Goal: Task Accomplishment & Management: Manage account settings

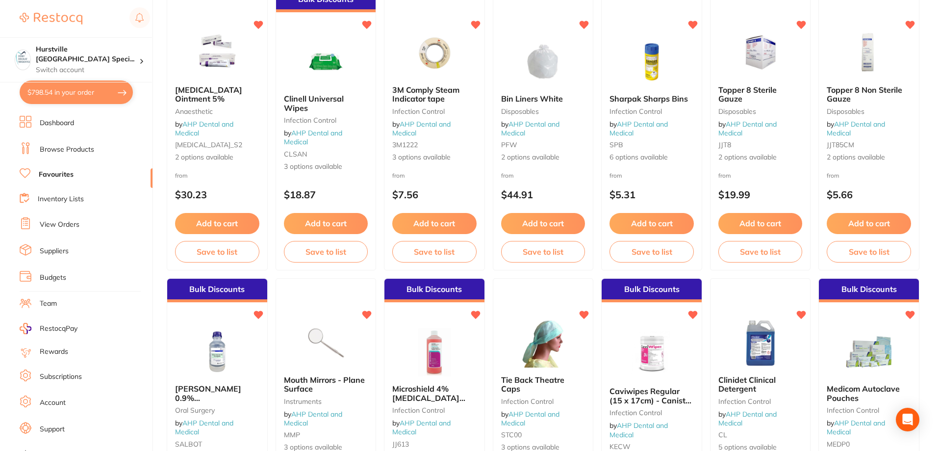
click at [64, 229] on link "View Orders" at bounding box center [60, 225] width 40 height 10
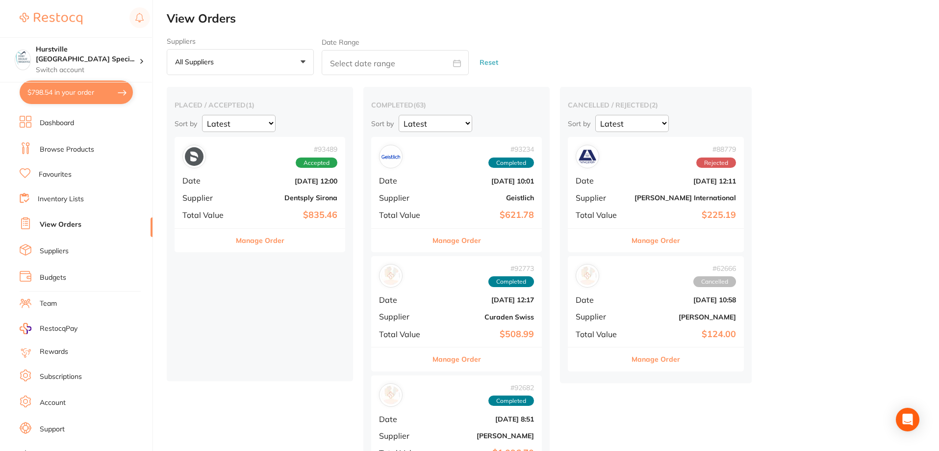
click at [245, 173] on div "# 93489 Accepted Date [DATE] 12:00 Supplier Dentsply Sirona Total Value $835.46" at bounding box center [260, 182] width 171 height 91
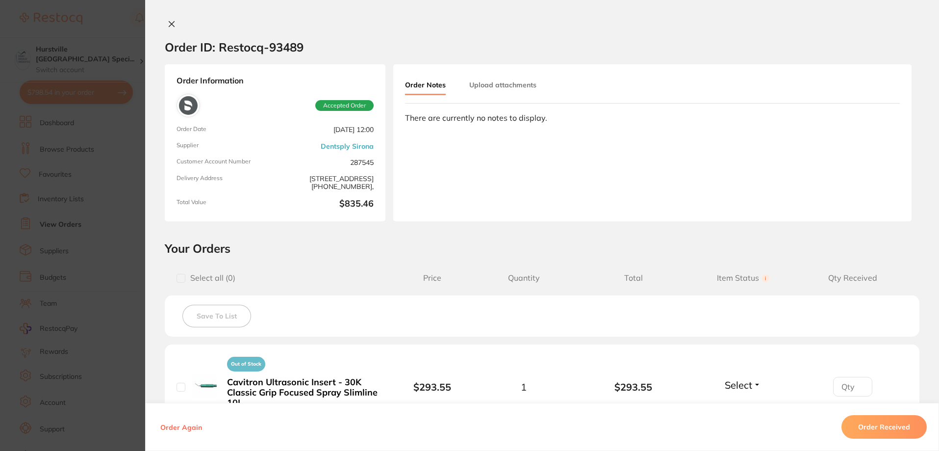
click at [169, 25] on icon at bounding box center [171, 24] width 5 height 5
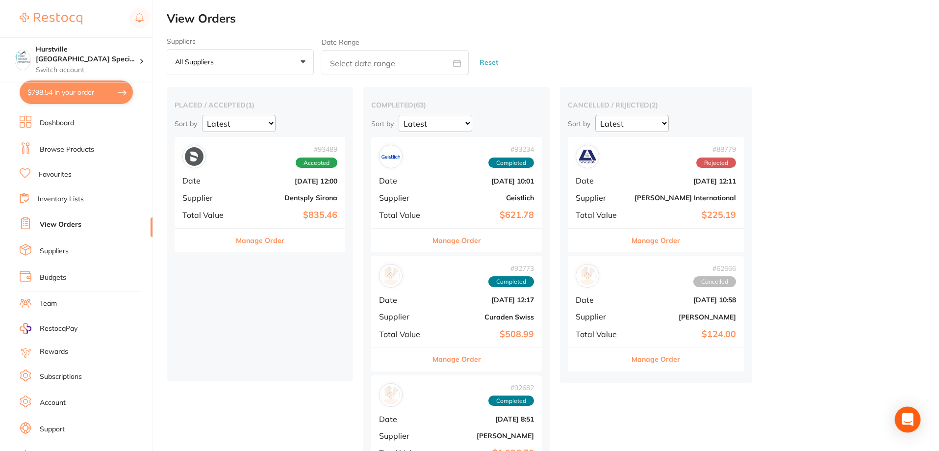
click at [912, 417] on icon "Open Intercom Messenger" at bounding box center [907, 419] width 11 height 13
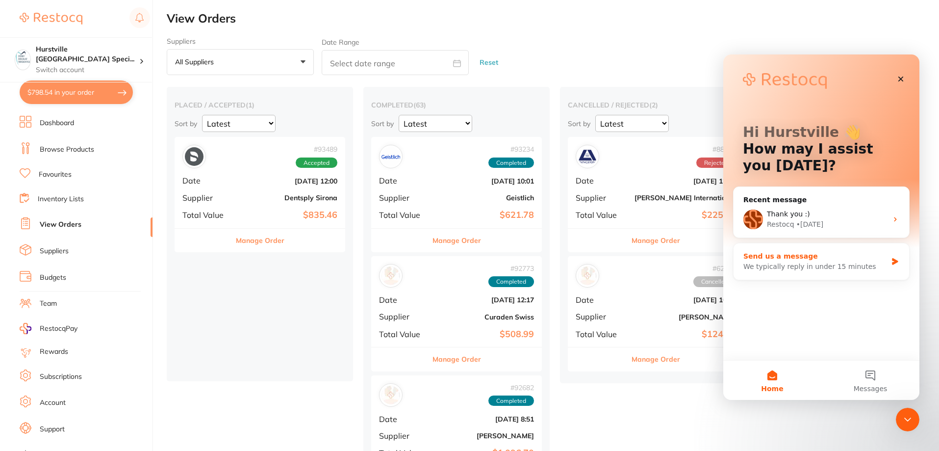
click at [817, 266] on div "We typically reply in under 15 minutes" at bounding box center [816, 266] width 144 height 10
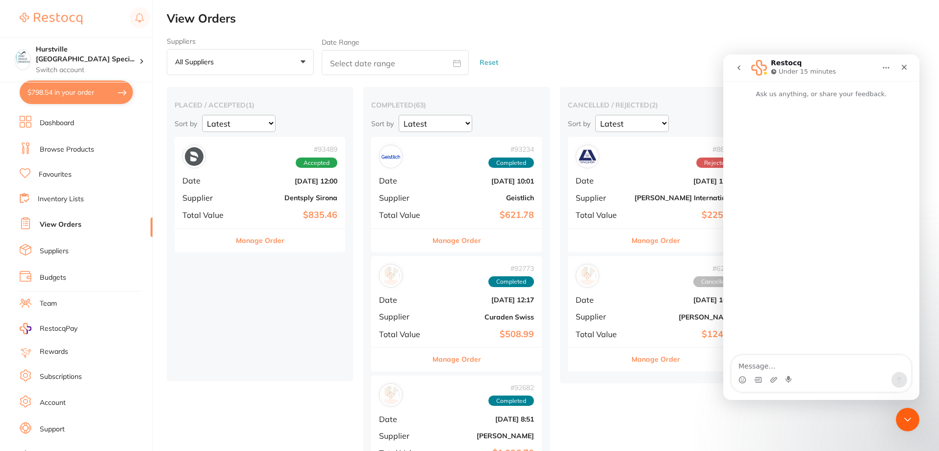
click at [808, 358] on textarea "Message…" at bounding box center [822, 363] width 180 height 17
click at [305, 198] on b "Dentsply Sirona" at bounding box center [288, 198] width 98 height 8
type textarea "Hi Team, I received the Dentsply order."
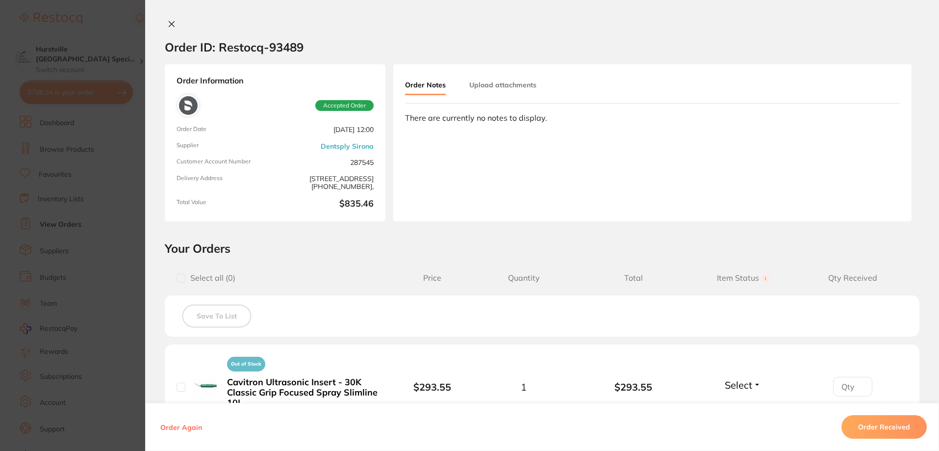
click at [170, 27] on icon at bounding box center [172, 24] width 8 height 8
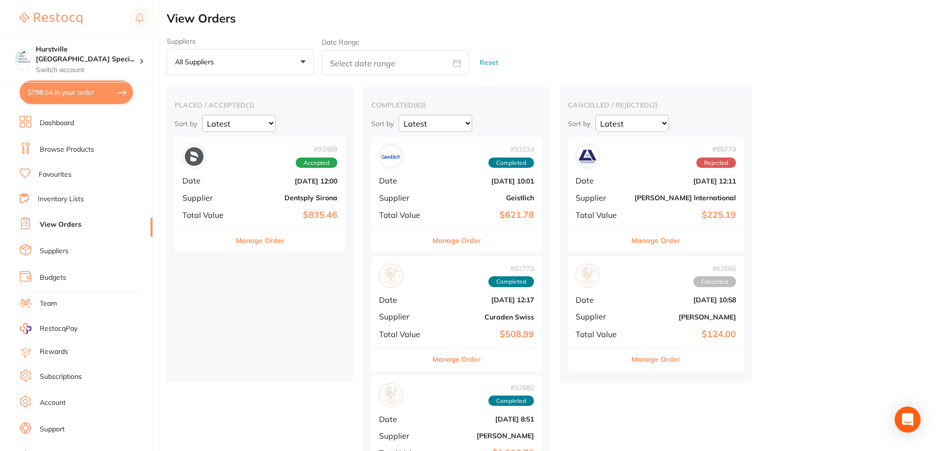
click at [907, 414] on icon "Open Intercom Messenger" at bounding box center [907, 419] width 11 height 13
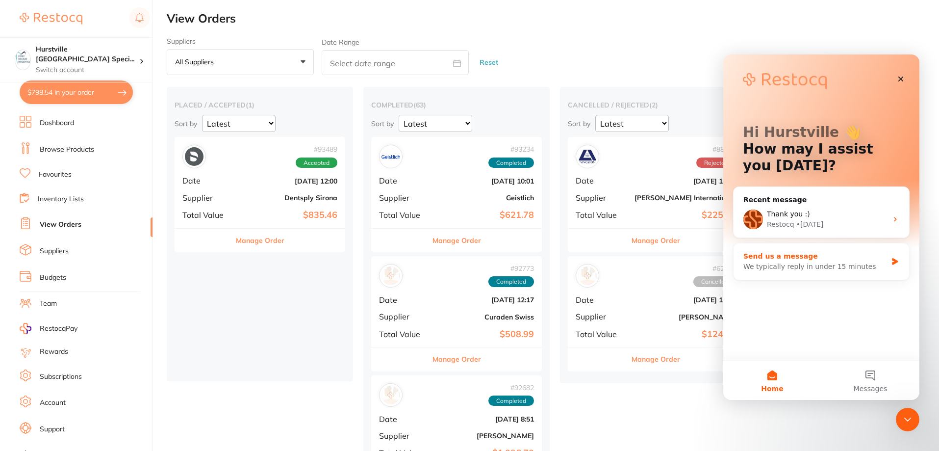
click at [812, 260] on div "Send us a message" at bounding box center [816, 256] width 144 height 10
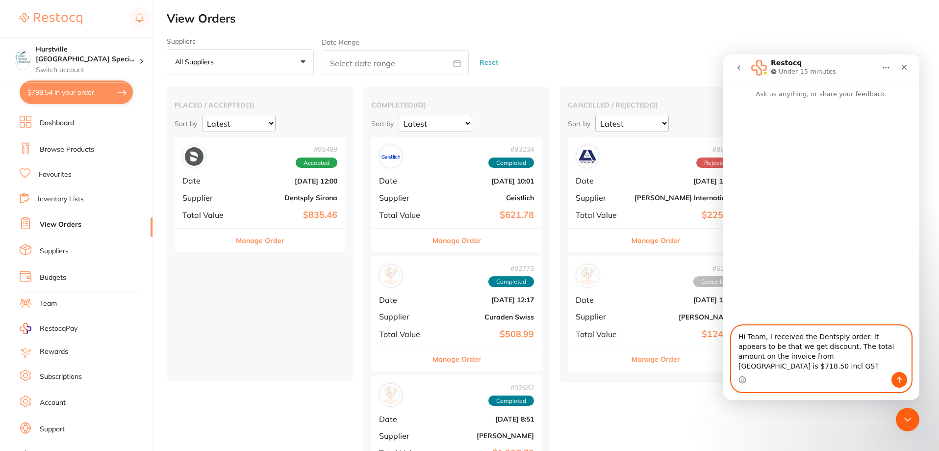
click at [801, 356] on textarea "Hi Team, I received the Dentsply order. It appears to be that we get discount. …" at bounding box center [822, 349] width 180 height 46
click at [875, 362] on textarea "Hi Team, I received the Dentsply order. It appears to be that we get discount (…" at bounding box center [822, 349] width 180 height 46
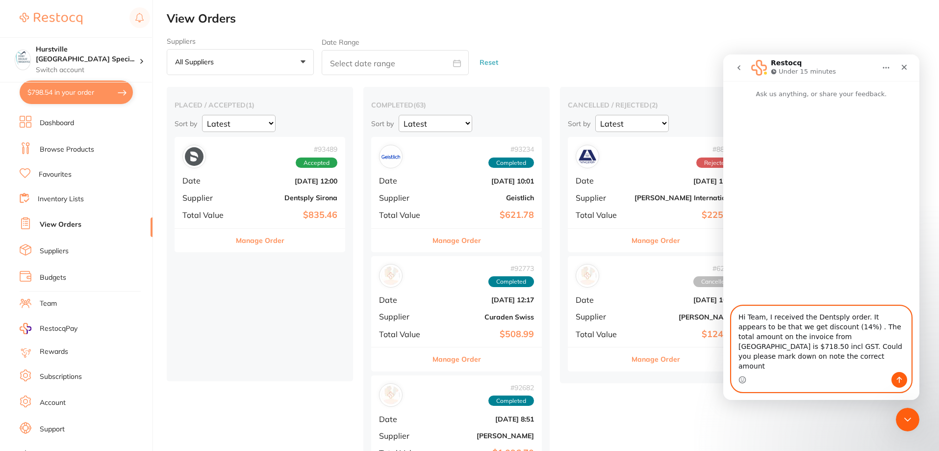
click at [857, 368] on textarea "Hi Team, I received the Dentsply order. It appears to be that we get discount (…" at bounding box center [822, 339] width 180 height 66
click at [899, 367] on textarea "Hi Team, I received the Dentsply order. It appears to be that we get discount (…" at bounding box center [822, 339] width 180 height 66
click at [797, 346] on textarea "Hi Team, I received the Dentsply order. It appears to be that we get discount (…" at bounding box center [822, 339] width 180 height 66
type textarea "Hi Team, I received the Dentsply order. It appears to be that we get discount (…"
click at [898, 383] on icon "Send a message…" at bounding box center [900, 380] width 8 height 8
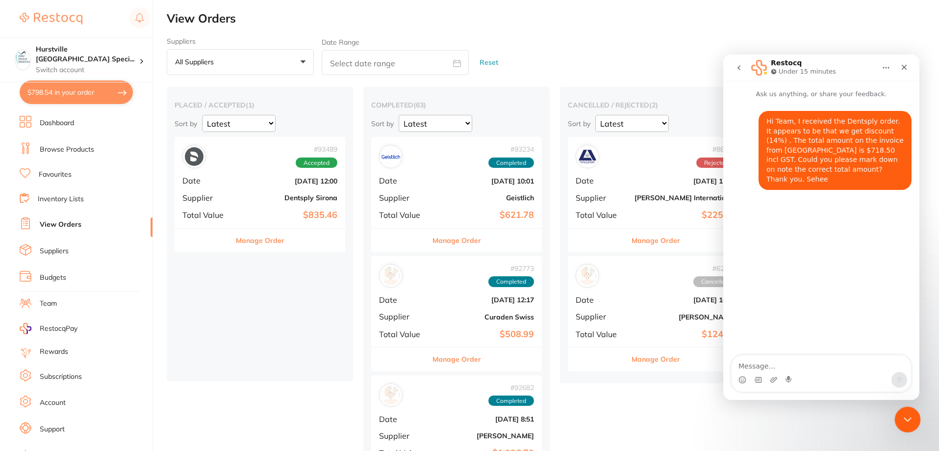
click at [911, 421] on icon "Close Intercom Messenger" at bounding box center [907, 418] width 12 height 12
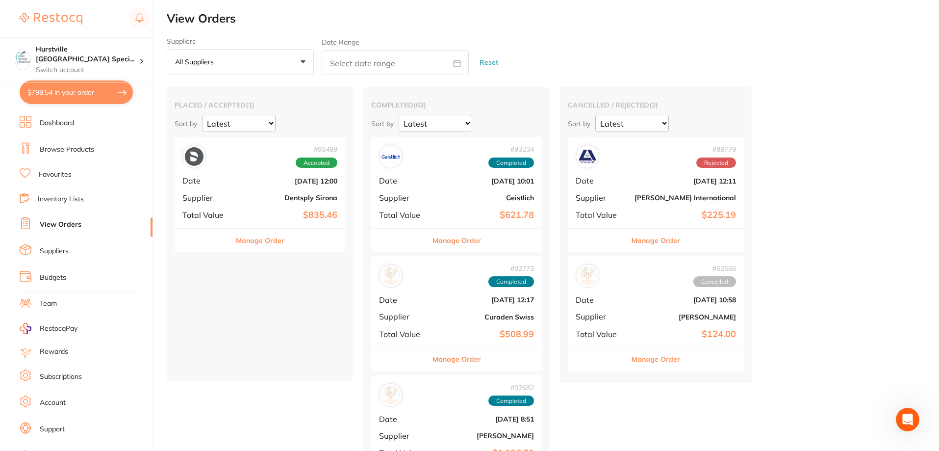
click at [91, 100] on button "$798.54 in your order" at bounding box center [76, 92] width 113 height 24
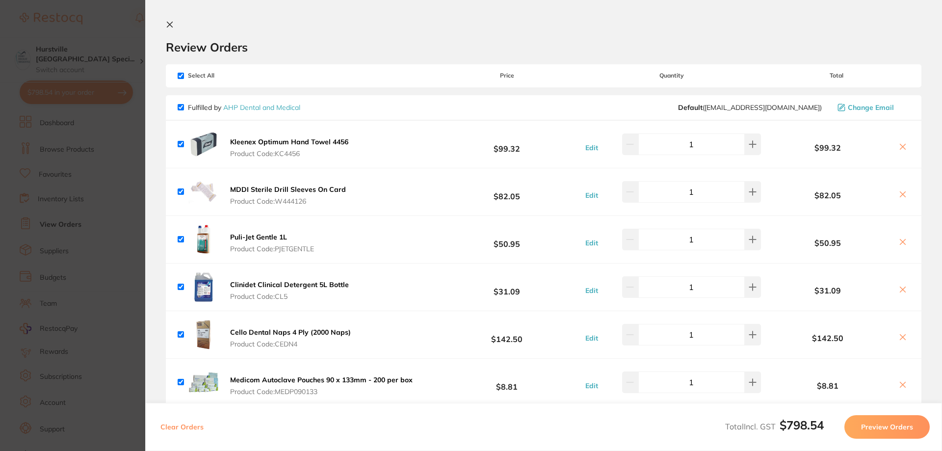
scroll to position [257, 0]
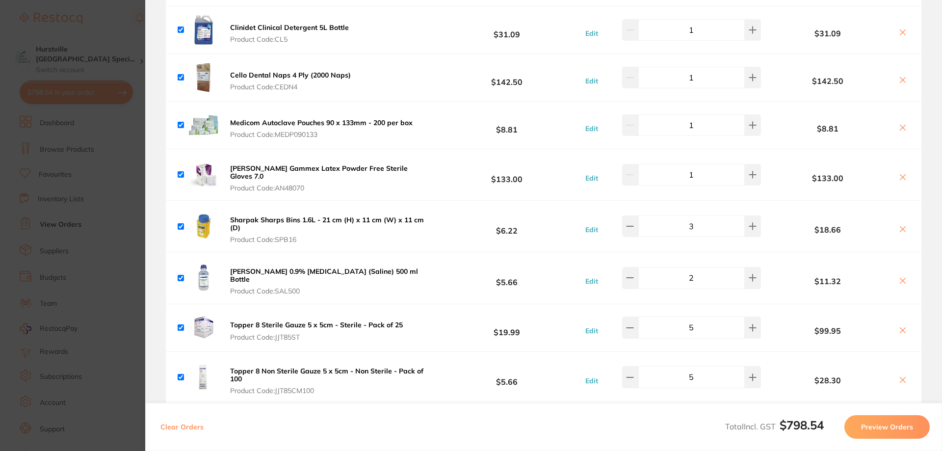
click at [931, 361] on section "Review Orders Your orders are being processed and we will notify you once we ha…" at bounding box center [543, 225] width 797 height 451
click at [932, 386] on section "Review Orders Your orders are being processed and we will notify you once we ha…" at bounding box center [543, 225] width 797 height 451
click at [932, 382] on section "Review Orders Your orders are being processed and we will notify you once we ha…" at bounding box center [543, 225] width 797 height 451
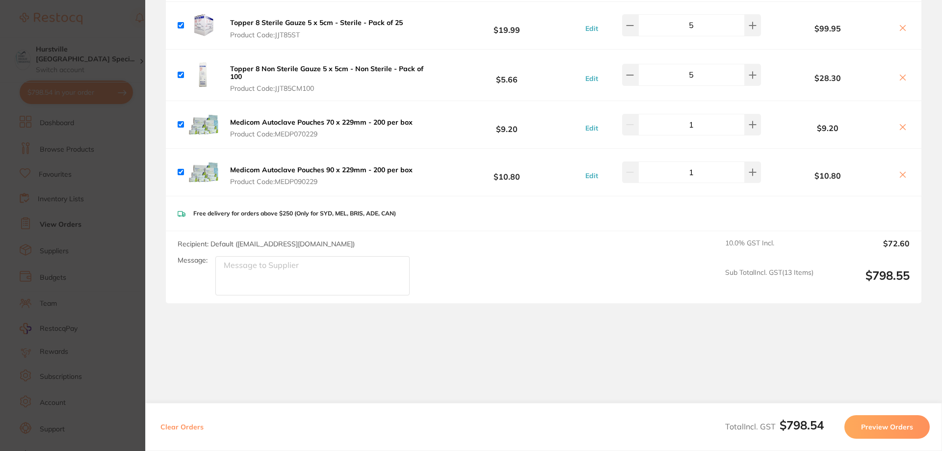
click at [305, 256] on textarea "Message:" at bounding box center [312, 275] width 194 height 39
type textarea "C"
type textarea "[DATE] Morning delivery please."
click at [875, 427] on button "Preview Orders" at bounding box center [886, 427] width 85 height 24
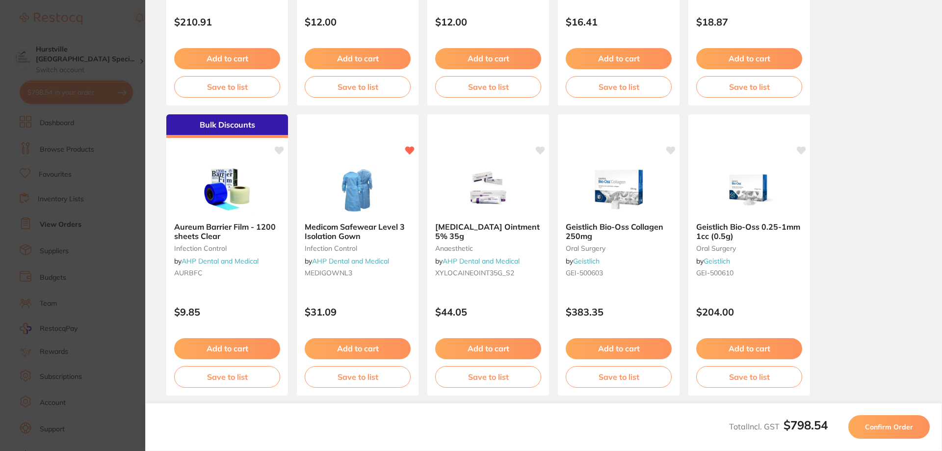
scroll to position [274, 0]
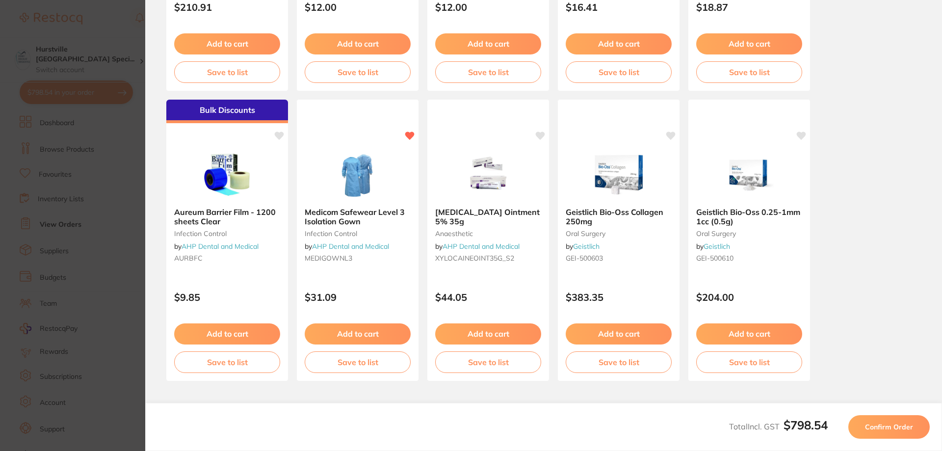
click at [893, 422] on span "Confirm Order" at bounding box center [889, 426] width 48 height 9
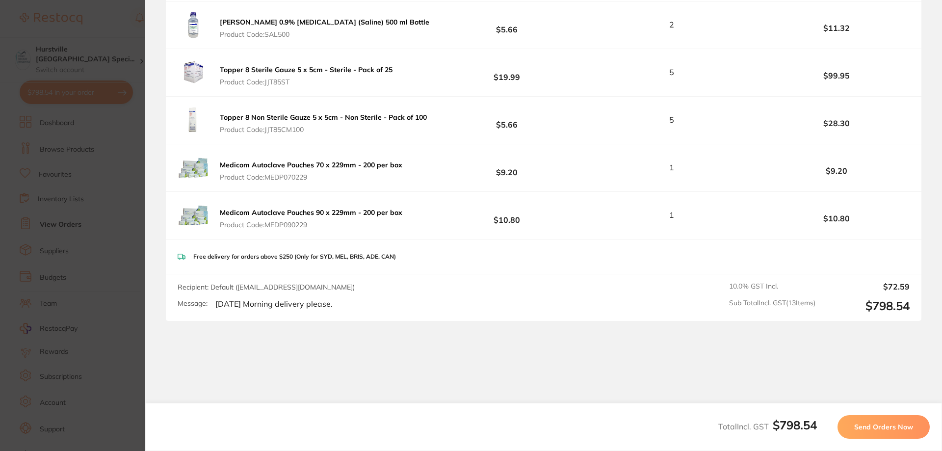
scroll to position [589, 0]
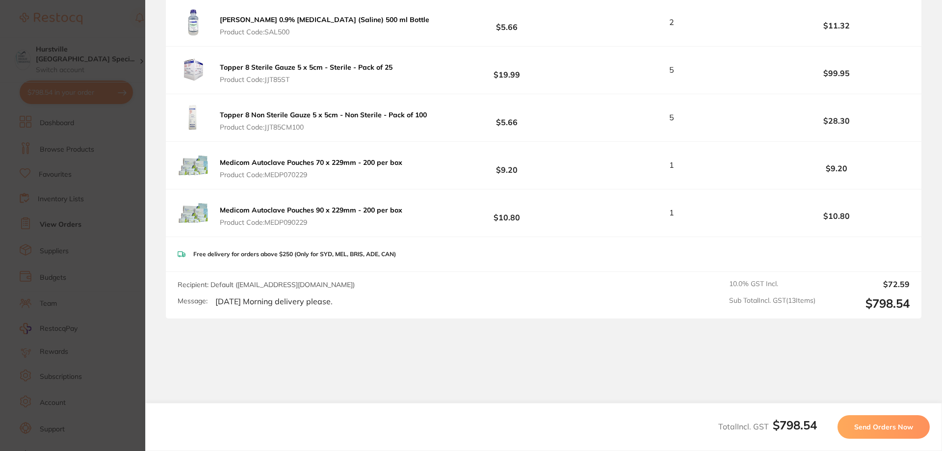
click at [880, 423] on span "Send Orders Now" at bounding box center [883, 426] width 59 height 9
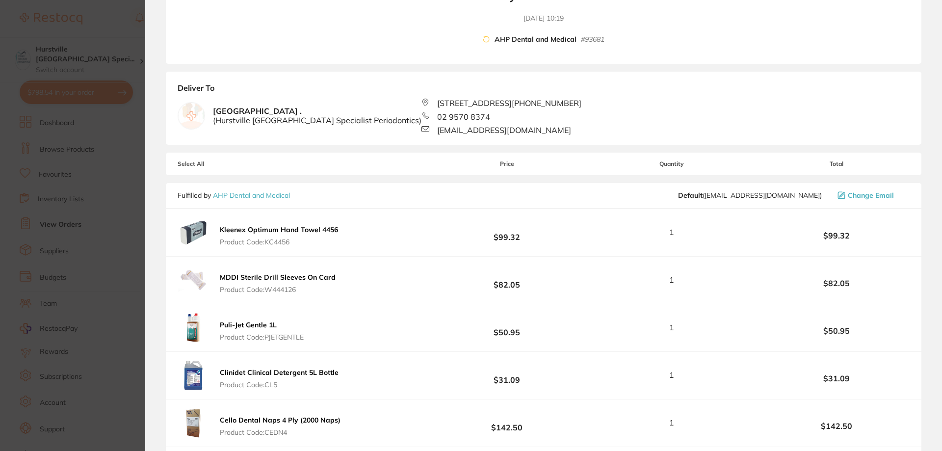
scroll to position [0, 0]
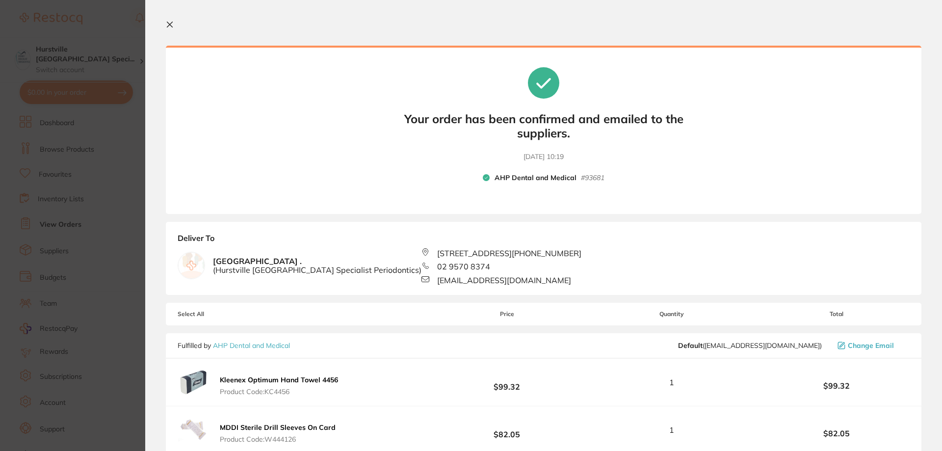
click at [168, 23] on icon at bounding box center [169, 24] width 5 height 5
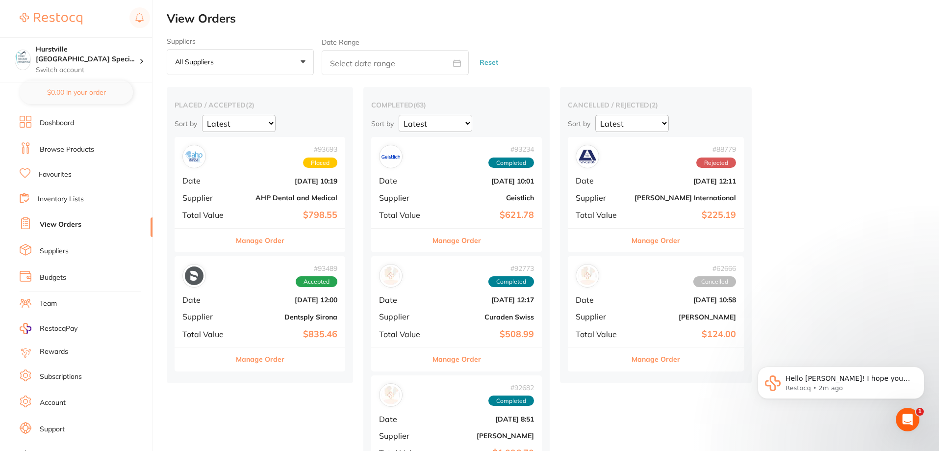
click at [235, 184] on div "# 93693 Placed Date [DATE] 10:19 Supplier AHP Dental and Medical Total Value $7…" at bounding box center [260, 182] width 171 height 91
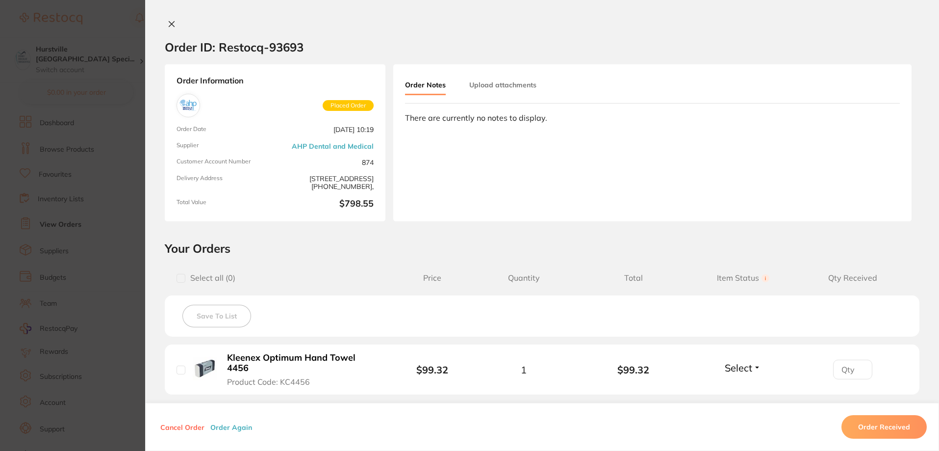
click at [170, 27] on icon at bounding box center [172, 24] width 8 height 8
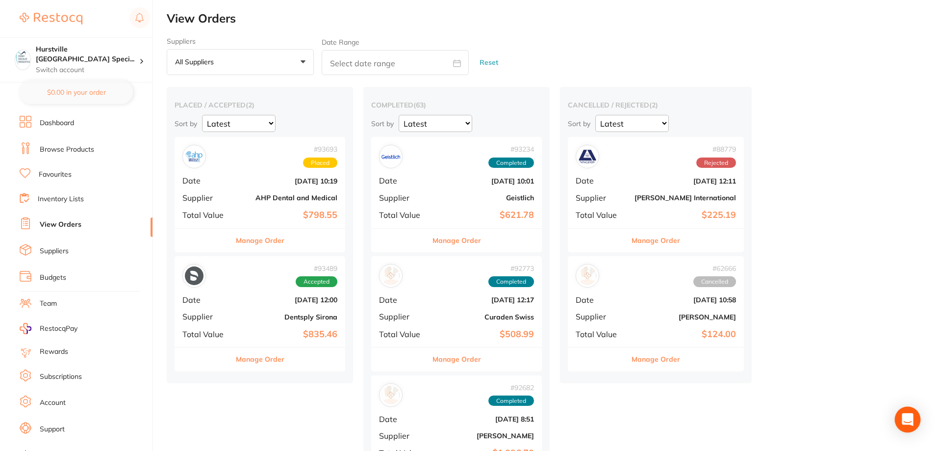
click at [913, 417] on icon "Open Intercom Messenger" at bounding box center [907, 419] width 11 height 13
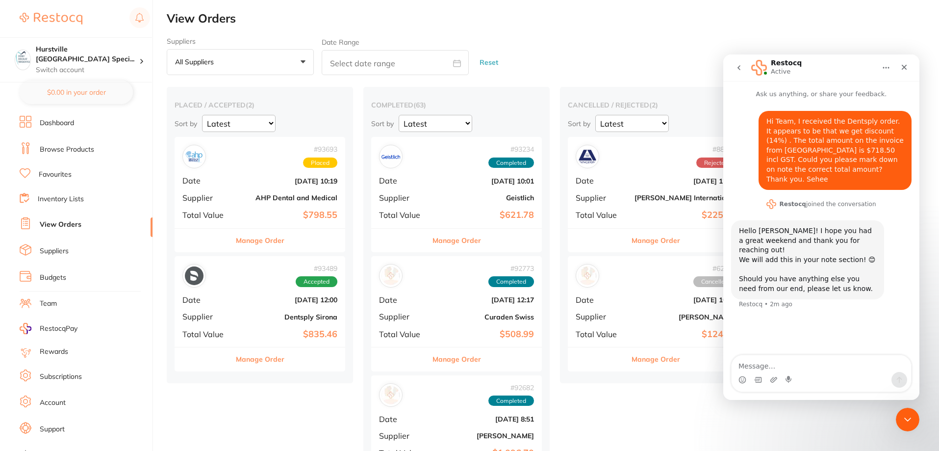
click at [269, 324] on div "# 93489 Accepted Date [DATE] 12:00 Supplier Dentsply Sirona Total Value $835.46" at bounding box center [260, 301] width 171 height 91
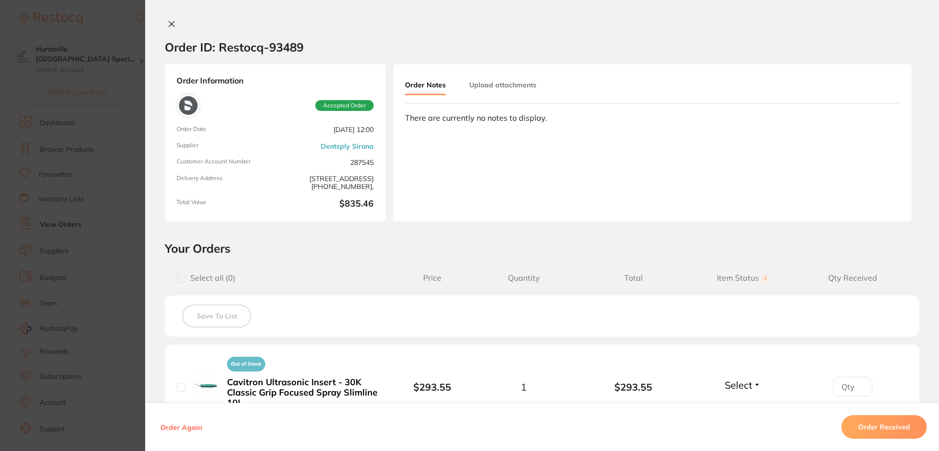
click at [168, 25] on icon at bounding box center [172, 24] width 8 height 8
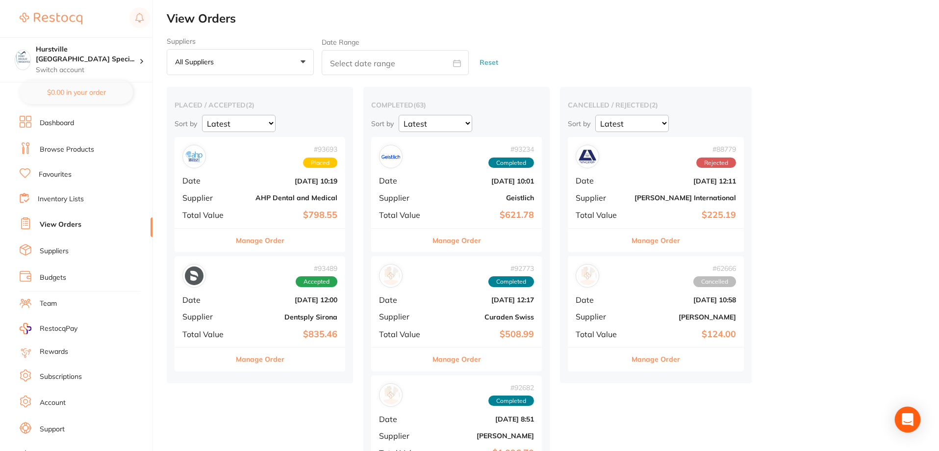
click at [908, 421] on icon "Open Intercom Messenger" at bounding box center [907, 419] width 11 height 13
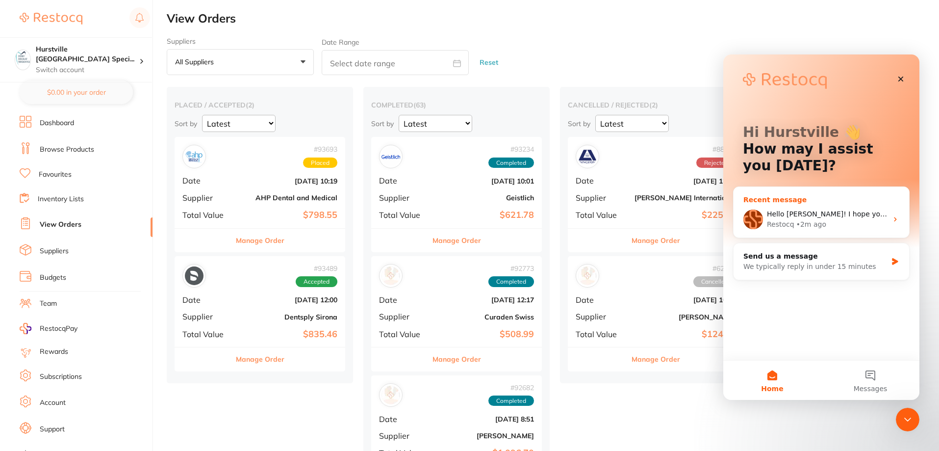
click at [829, 230] on div "Hello [PERSON_NAME]! I hope you had a great weekend and thank you for reaching …" at bounding box center [822, 219] width 176 height 36
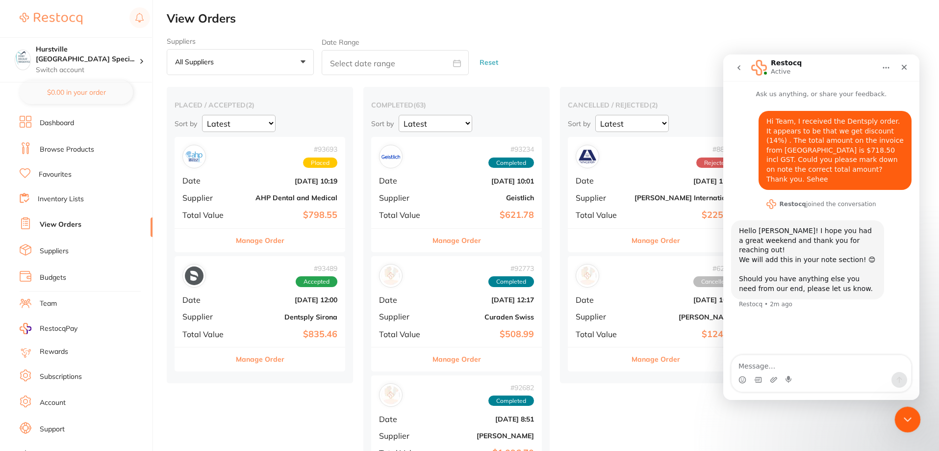
click at [908, 419] on icon "Close Intercom Messenger" at bounding box center [907, 418] width 12 height 12
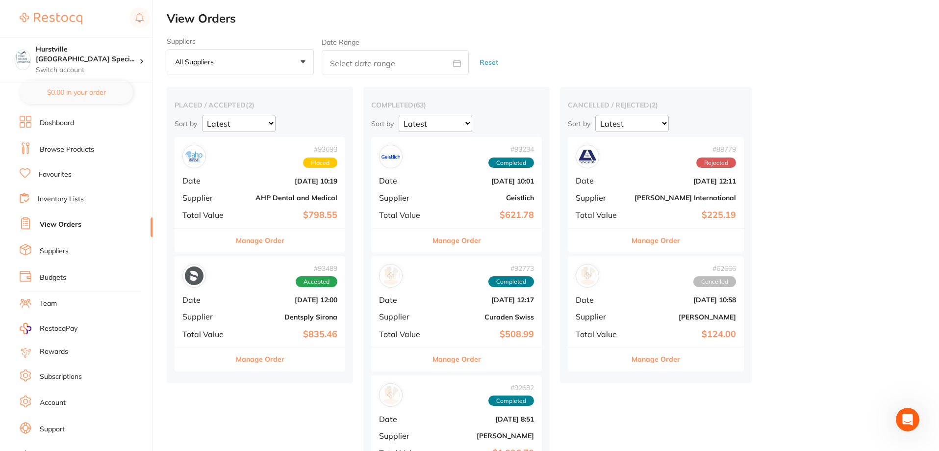
click at [285, 332] on b "$835.46" at bounding box center [288, 334] width 98 height 10
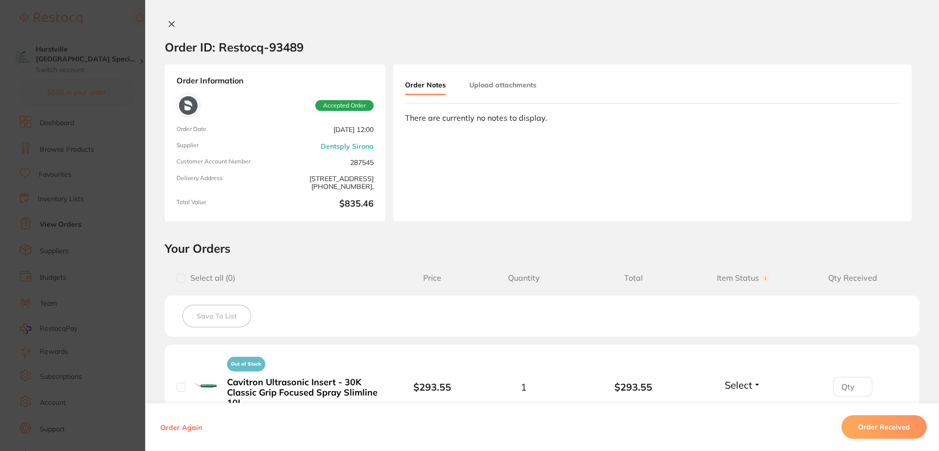
click at [171, 27] on icon at bounding box center [172, 24] width 8 height 8
